Goal: Find specific page/section

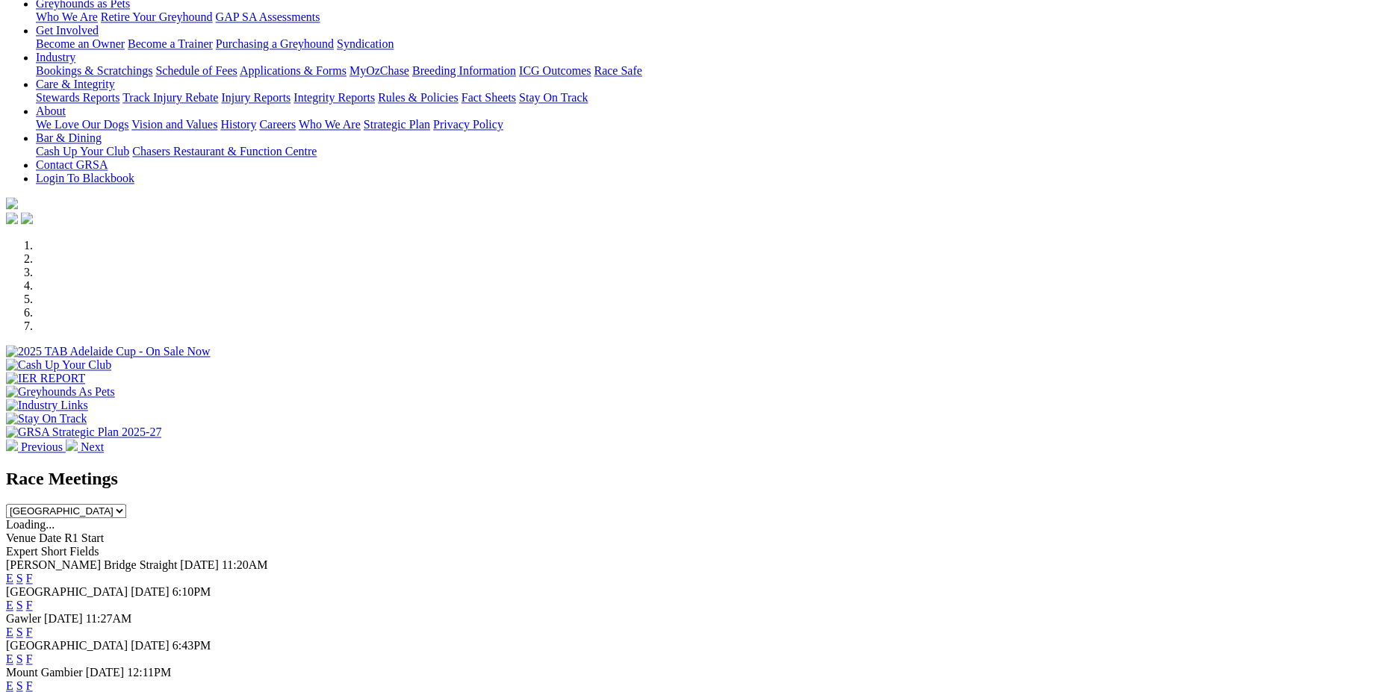
scroll to position [304, 0]
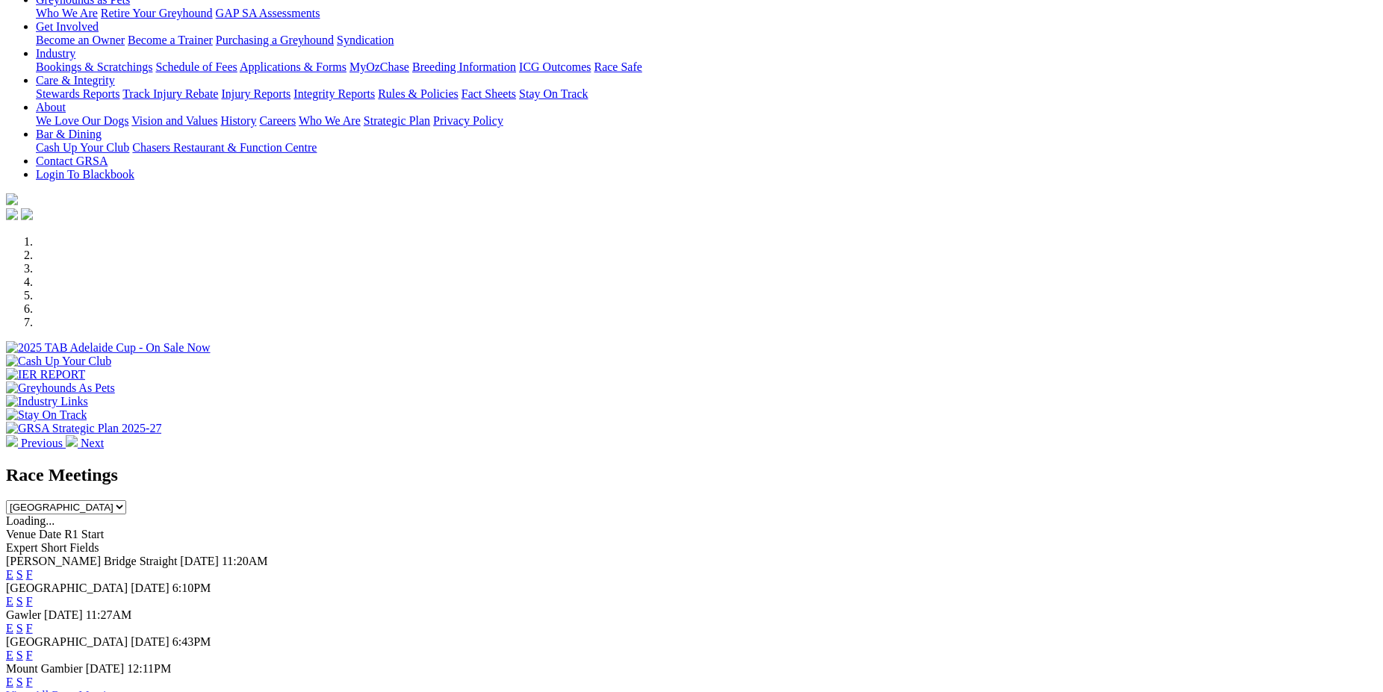
click at [33, 595] on link "F" at bounding box center [29, 601] width 7 height 13
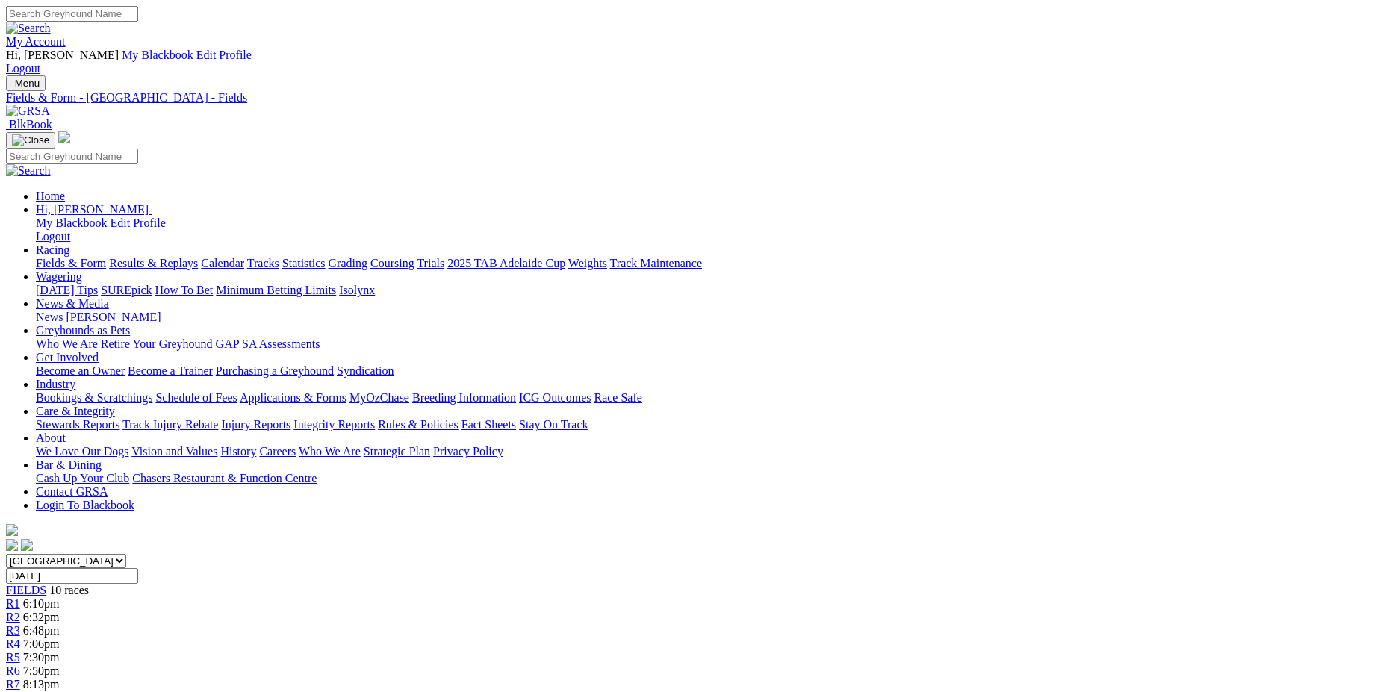
click at [106, 257] on link "Fields & Form" at bounding box center [71, 263] width 70 height 13
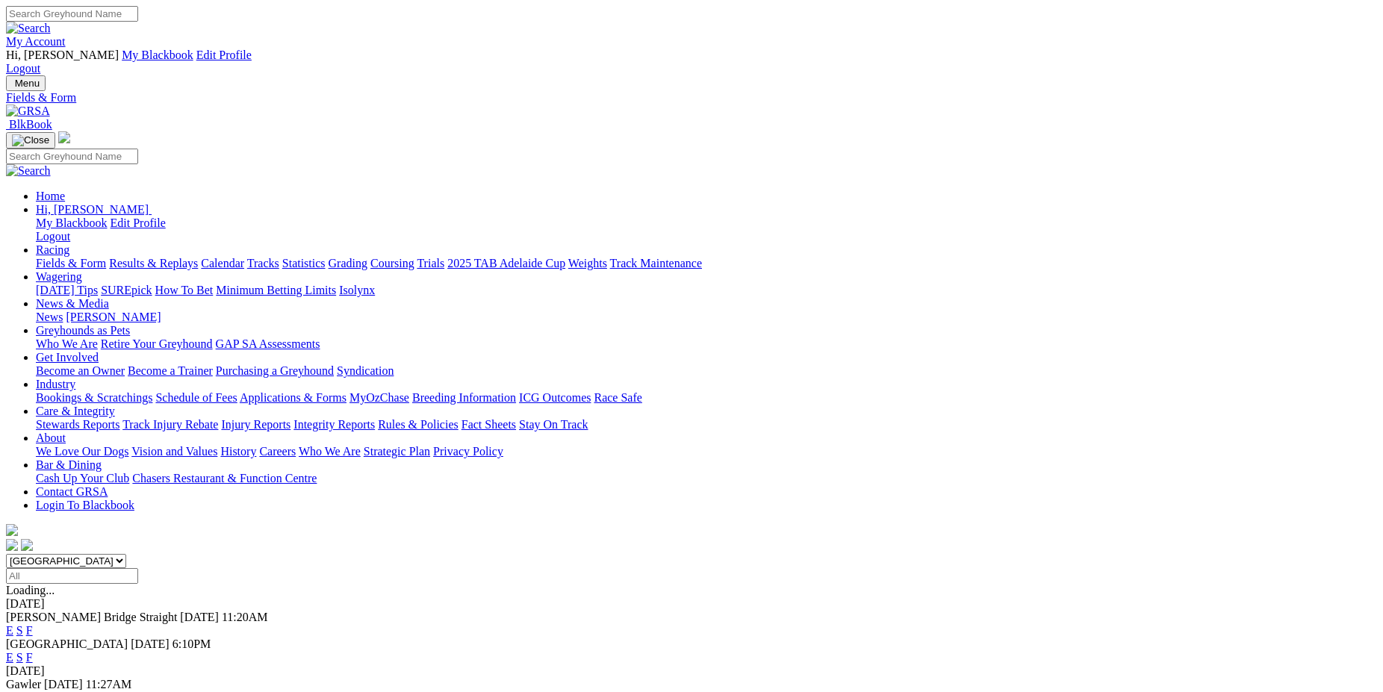
click at [33, 624] on link "F" at bounding box center [29, 630] width 7 height 13
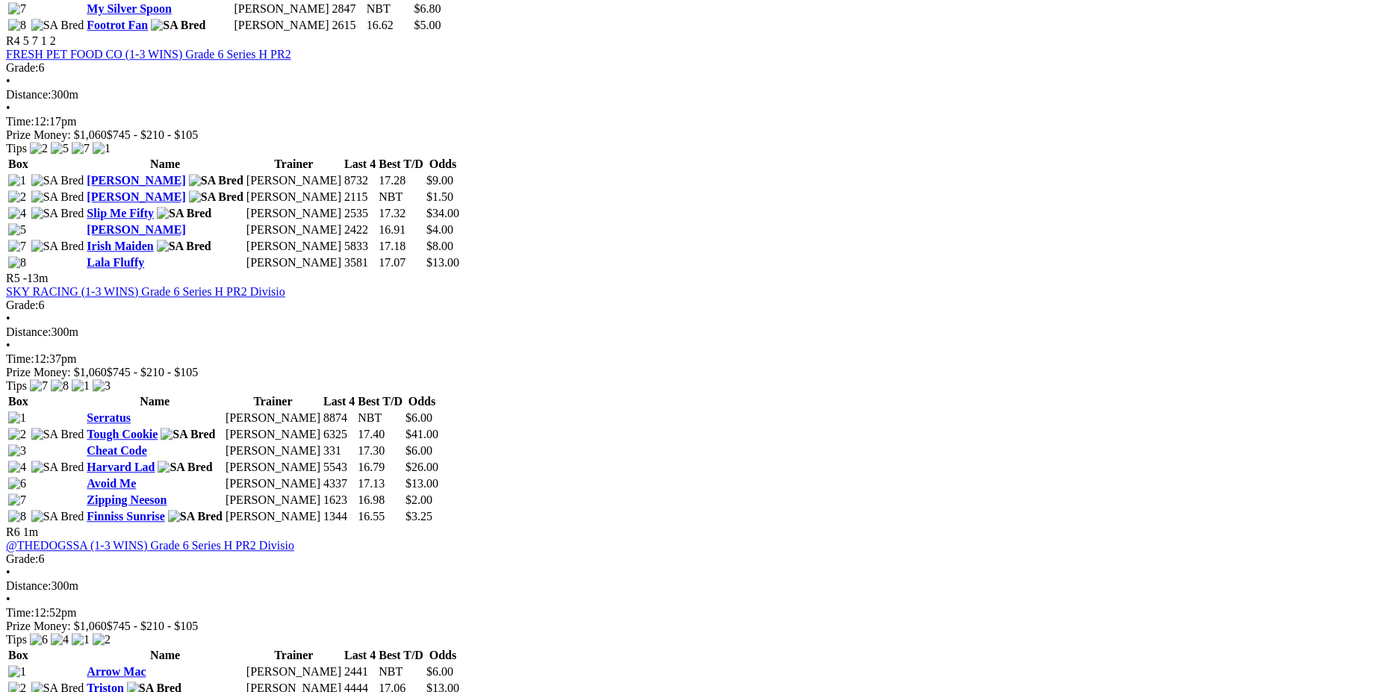
scroll to position [1498, 0]
